Goal: Transaction & Acquisition: Purchase product/service

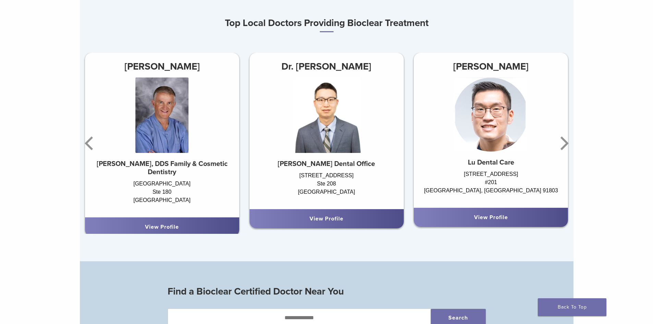
scroll to position [411, 0]
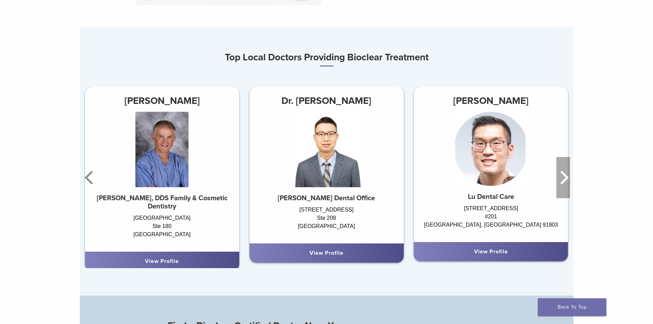
click at [564, 179] on icon "Next" at bounding box center [563, 177] width 14 height 41
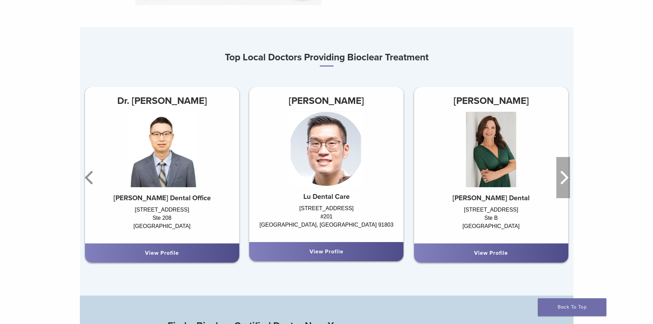
click at [564, 179] on icon "Next" at bounding box center [563, 177] width 14 height 41
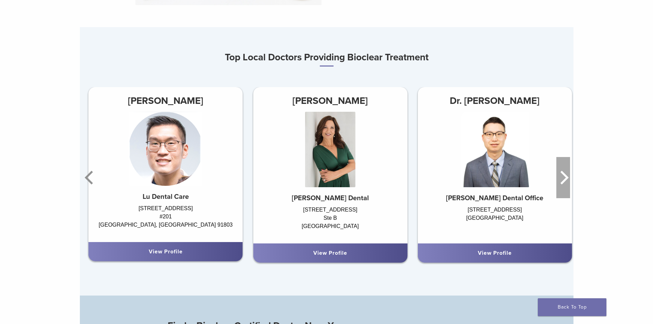
click at [564, 179] on icon "Next" at bounding box center [563, 177] width 14 height 41
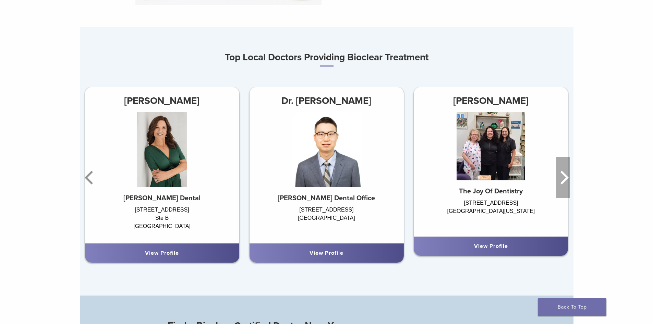
click at [564, 180] on icon "Next" at bounding box center [563, 177] width 14 height 41
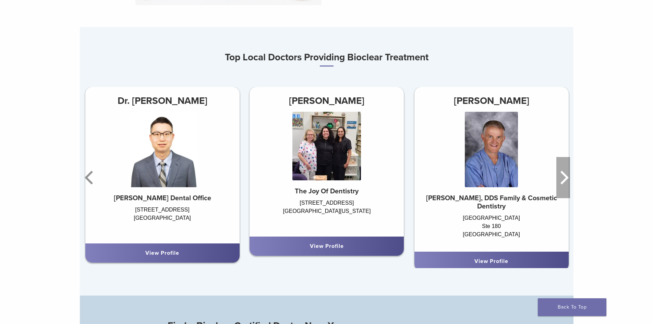
click at [564, 180] on icon "Next" at bounding box center [563, 177] width 14 height 41
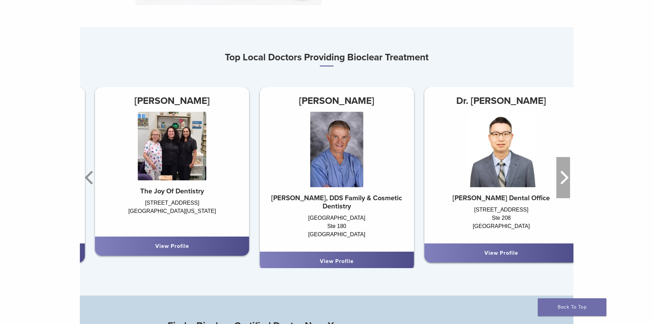
click at [564, 180] on icon "Next" at bounding box center [563, 177] width 14 height 41
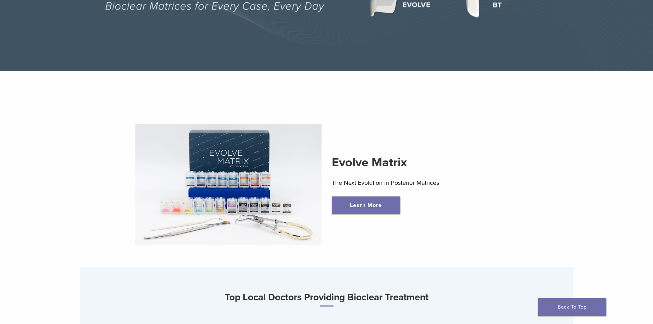
scroll to position [0, 0]
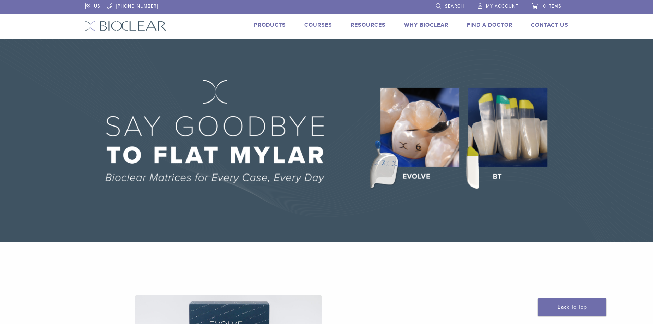
click at [277, 23] on link "Products" at bounding box center [270, 25] width 32 height 7
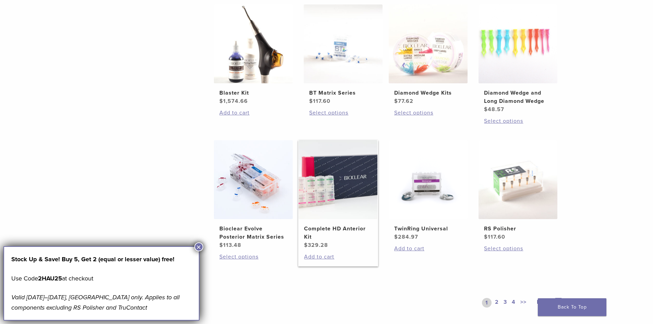
scroll to position [377, 0]
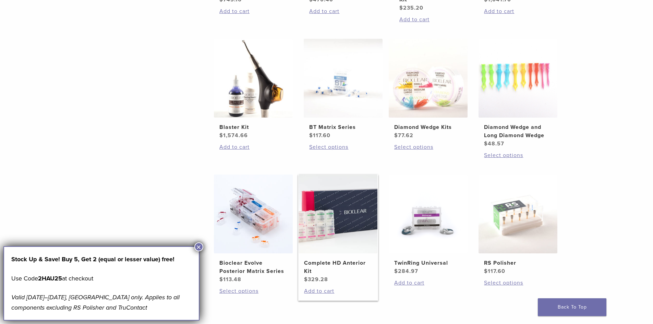
click at [337, 250] on img at bounding box center [337, 213] width 79 height 79
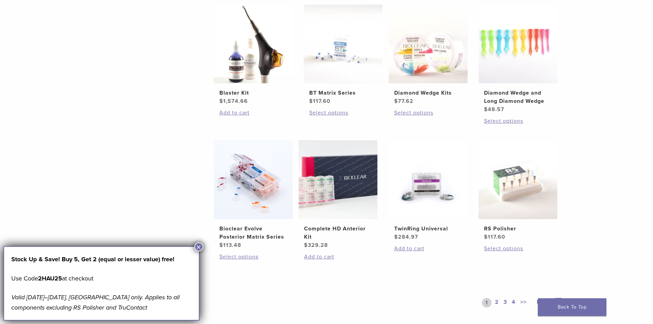
drag, startPoint x: 197, startPoint y: 247, endPoint x: 197, endPoint y: 243, distance: 4.8
click at [197, 247] on button "×" at bounding box center [198, 246] width 9 height 9
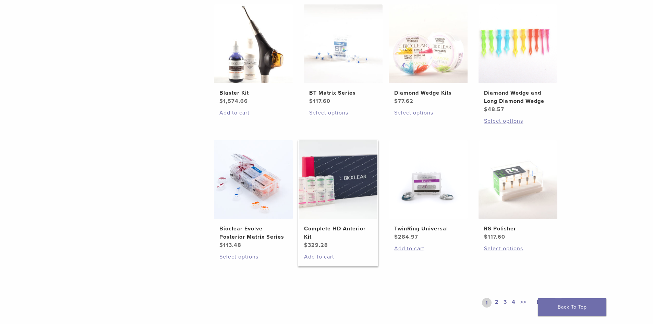
scroll to position [480, 0]
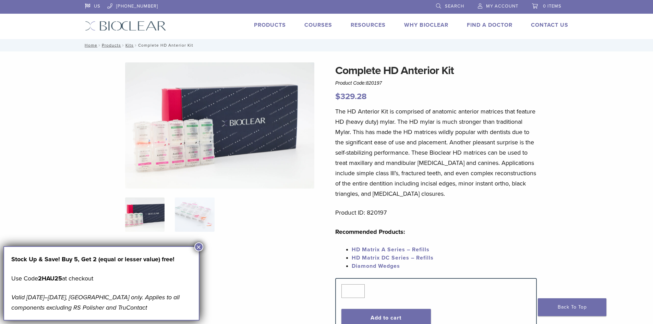
click at [198, 248] on button "×" at bounding box center [198, 246] width 9 height 9
